Goal: Transaction & Acquisition: Purchase product/service

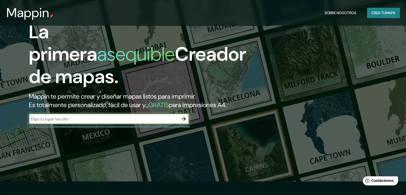
scroll to position [27, 0]
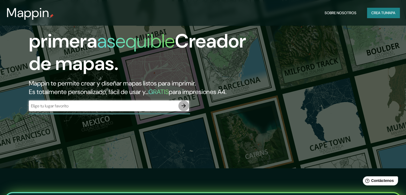
click at [182, 109] on icon "button" at bounding box center [184, 106] width 6 height 6
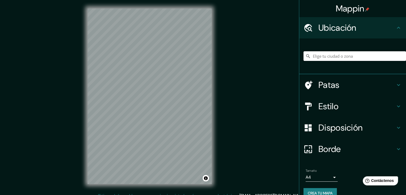
click at [330, 53] on input "Elige tu ciudad o zona" at bounding box center [355, 56] width 103 height 10
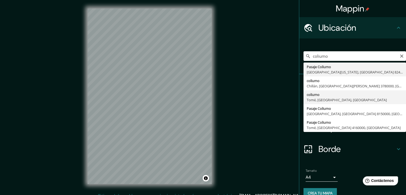
type input "Coliumo, [GEOGRAPHIC_DATA], [GEOGRAPHIC_DATA], [GEOGRAPHIC_DATA]"
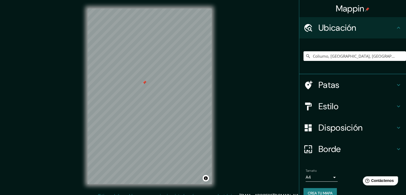
click at [145, 81] on div at bounding box center [144, 82] width 4 height 4
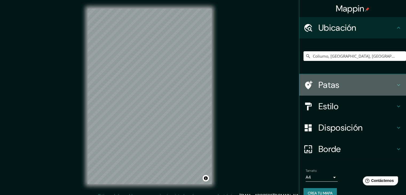
click at [350, 84] on h4 "Patas" at bounding box center [357, 85] width 77 height 11
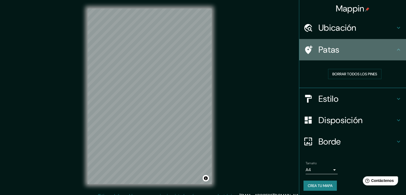
click at [366, 57] on div "Patas" at bounding box center [353, 49] width 107 height 21
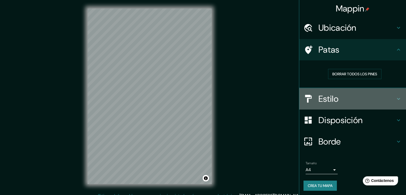
click at [351, 105] on div "Estilo" at bounding box center [353, 98] width 107 height 21
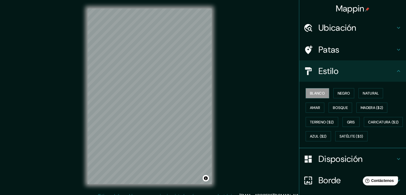
click at [340, 69] on h4 "Estilo" at bounding box center [357, 71] width 77 height 11
click at [246, 55] on div "Mappin Ubicación Coliumo, [GEOGRAPHIC_DATA], [GEOGRAPHIC_DATA], [GEOGRAPHIC_DAT…" at bounding box center [203, 100] width 406 height 201
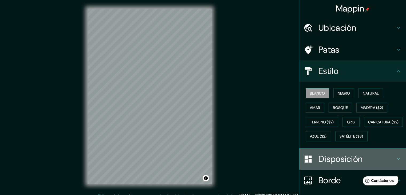
click at [346, 165] on font "Disposición" at bounding box center [341, 158] width 44 height 11
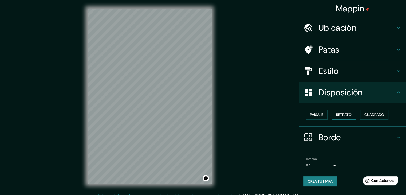
click at [339, 114] on font "Retrato" at bounding box center [343, 114] width 15 height 5
click at [318, 114] on font "Paisaje" at bounding box center [316, 114] width 13 height 5
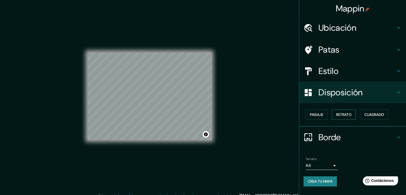
click at [347, 114] on font "Retrato" at bounding box center [343, 114] width 15 height 5
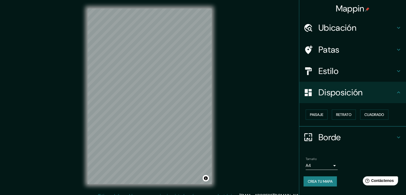
click at [338, 24] on font "Ubicación" at bounding box center [338, 27] width 38 height 11
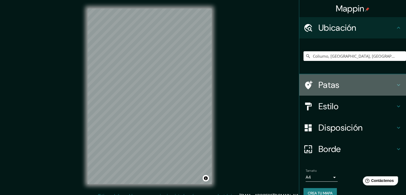
click at [332, 75] on div "Patas" at bounding box center [353, 84] width 107 height 21
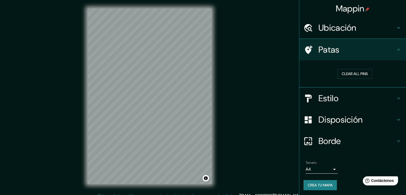
click at [331, 79] on div "Clear all pins" at bounding box center [355, 74] width 103 height 18
click at [339, 73] on font "Borrar todos los pines" at bounding box center [355, 74] width 45 height 5
click at [330, 100] on font "Estilo" at bounding box center [329, 98] width 20 height 11
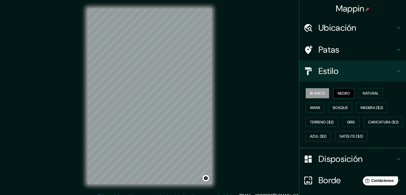
click at [339, 92] on font "Negro" at bounding box center [344, 93] width 13 height 5
click at [368, 92] on font "Natural" at bounding box center [371, 93] width 16 height 5
click at [351, 10] on font "Mappin" at bounding box center [350, 8] width 29 height 11
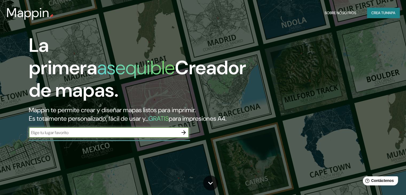
click at [380, 10] on font "Crea tu" at bounding box center [379, 12] width 14 height 5
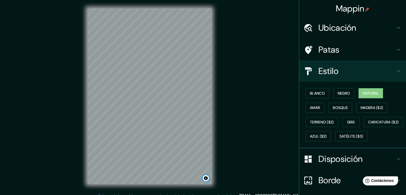
click at [204, 178] on button "Activar o desactivar atribución" at bounding box center [206, 178] width 6 height 6
click at [205, 178] on button "Activar o desactivar atribución" at bounding box center [206, 178] width 6 height 6
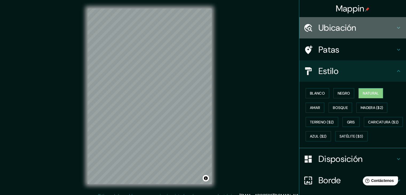
click at [353, 26] on font "Ubicación" at bounding box center [338, 27] width 38 height 11
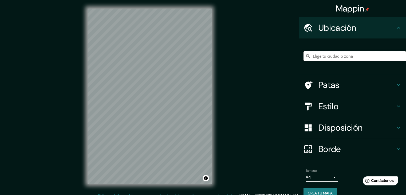
click at [332, 54] on input "Elige tu ciudad o zona" at bounding box center [355, 56] width 103 height 10
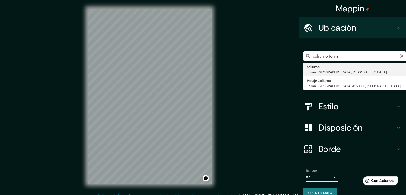
type input "Coliumo, [GEOGRAPHIC_DATA], [GEOGRAPHIC_DATA], [GEOGRAPHIC_DATA]"
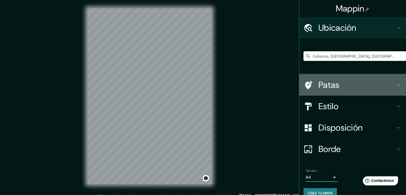
click at [367, 83] on h4 "Patas" at bounding box center [357, 85] width 77 height 11
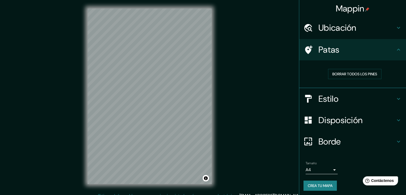
click at [374, 94] on h4 "Estilo" at bounding box center [357, 99] width 77 height 11
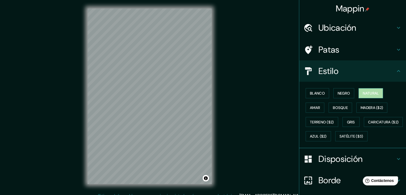
click at [370, 92] on font "Natural" at bounding box center [371, 93] width 16 height 5
click at [338, 107] on font "Bosque" at bounding box center [340, 107] width 15 height 5
click at [348, 74] on h4 "Estilo" at bounding box center [357, 71] width 77 height 11
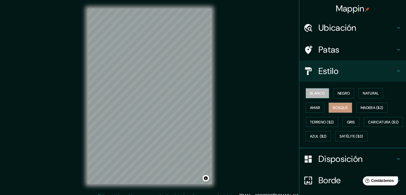
click at [314, 94] on font "Blanco" at bounding box center [317, 93] width 15 height 5
drag, startPoint x: 340, startPoint y: 108, endPoint x: 326, endPoint y: 111, distance: 14.4
click at [338, 107] on font "Bosque" at bounding box center [340, 107] width 15 height 5
drag, startPoint x: 314, startPoint y: 106, endPoint x: 323, endPoint y: 107, distance: 8.8
click at [316, 106] on font "Amar" at bounding box center [315, 107] width 10 height 5
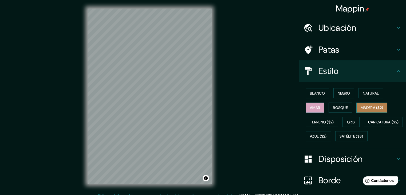
click at [363, 105] on font "Madera ($2)" at bounding box center [372, 107] width 22 height 5
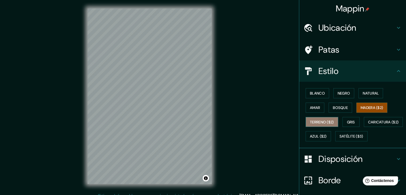
click at [325, 123] on font "Terreno ($2)" at bounding box center [322, 122] width 24 height 5
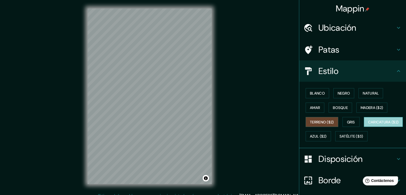
click at [368, 125] on font "Caricatura ($2)" at bounding box center [383, 122] width 31 height 5
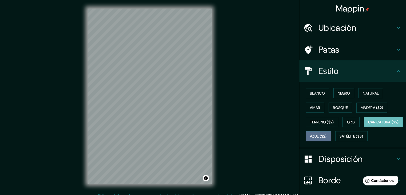
click at [327, 134] on font "Azul ($2)" at bounding box center [318, 136] width 17 height 5
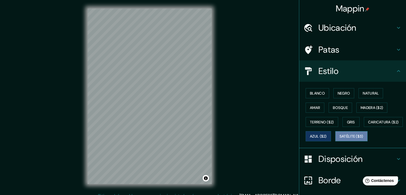
click at [340, 139] on font "Satélite ($3)" at bounding box center [352, 136] width 24 height 5
